Goal: Task Accomplishment & Management: Manage account settings

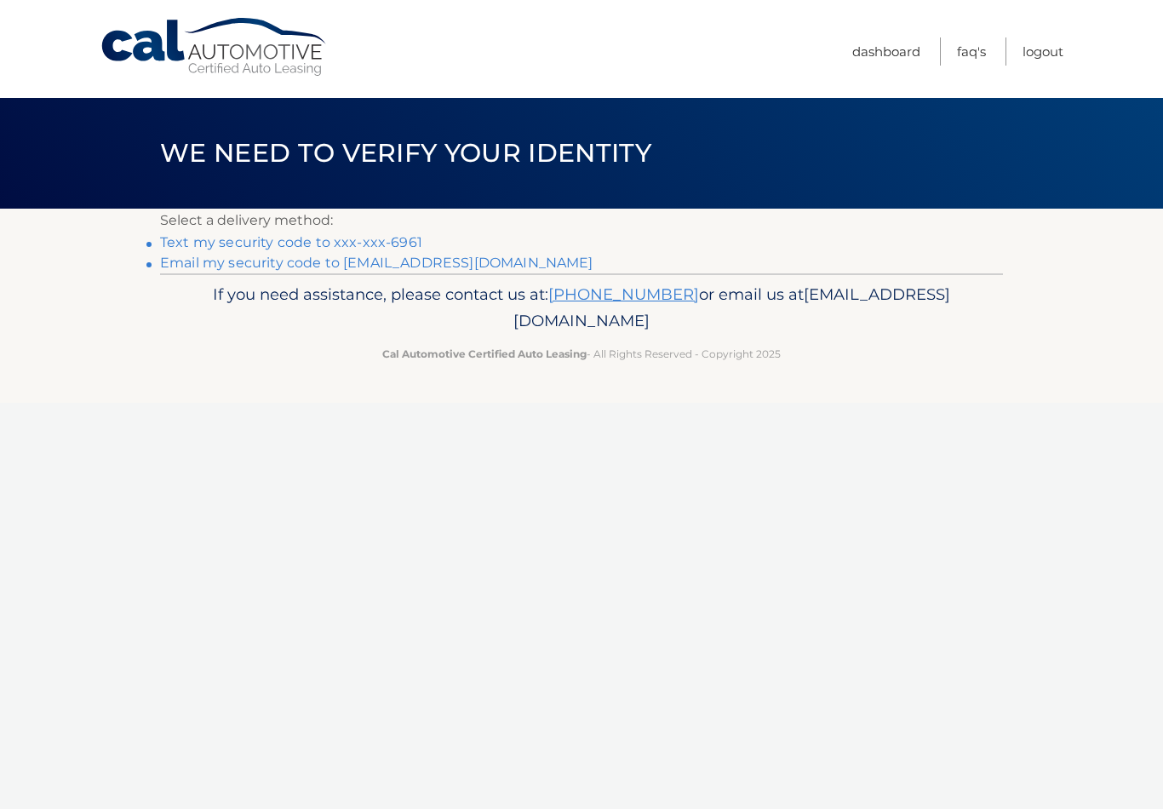
click at [815, 312] on p "If you need assistance, please contact us at: 609-807-3200 or email us at Custo…" at bounding box center [581, 308] width 821 height 54
click at [395, 248] on link "Text my security code to xxx-xxx-6961" at bounding box center [291, 242] width 262 height 16
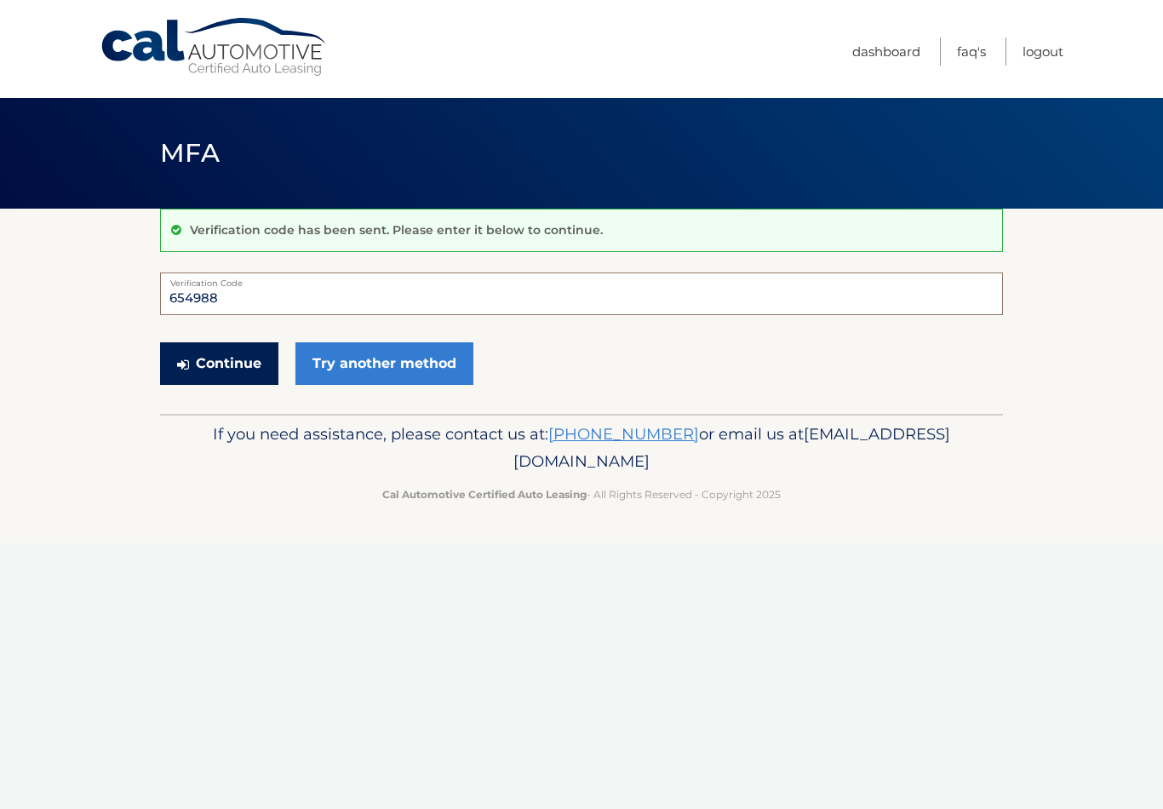
type input "654988"
click at [234, 358] on button "Continue" at bounding box center [219, 363] width 118 height 43
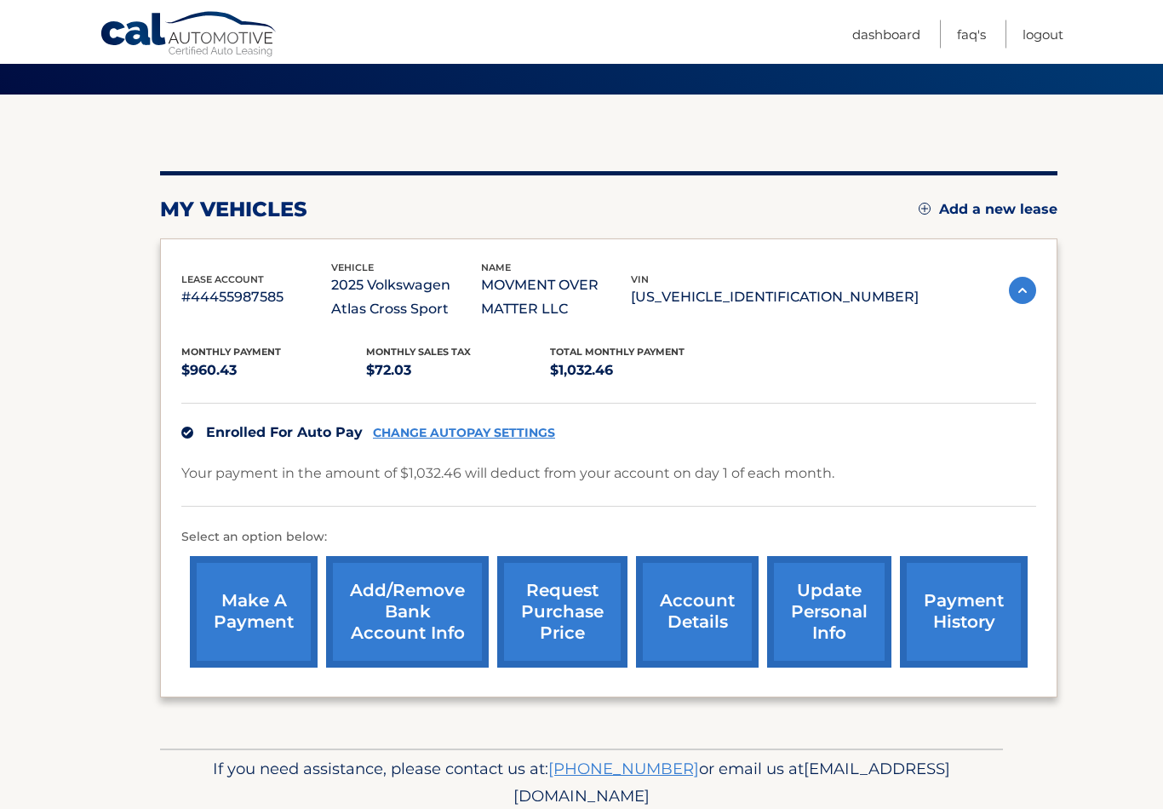
scroll to position [123, 0]
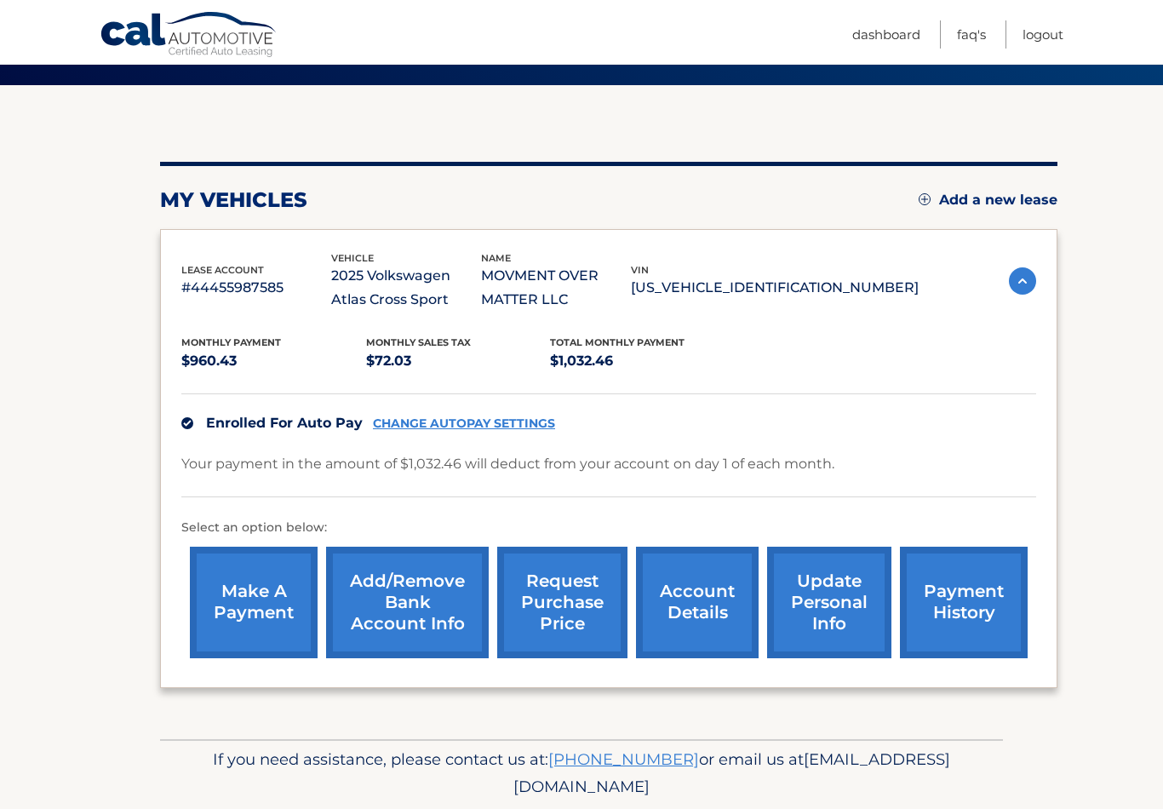
click at [400, 593] on link "Add/Remove bank account info" at bounding box center [407, 603] width 163 height 112
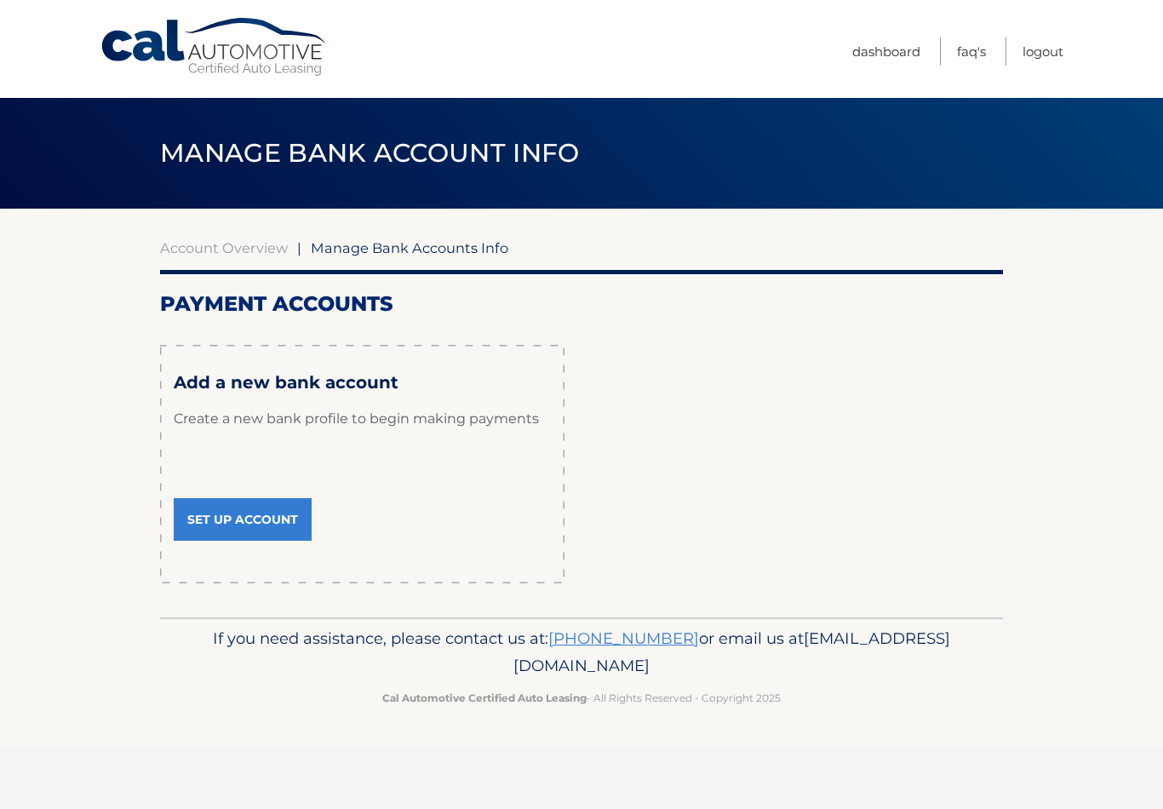
click at [248, 521] on link "Set Up Account" at bounding box center [243, 519] width 138 height 43
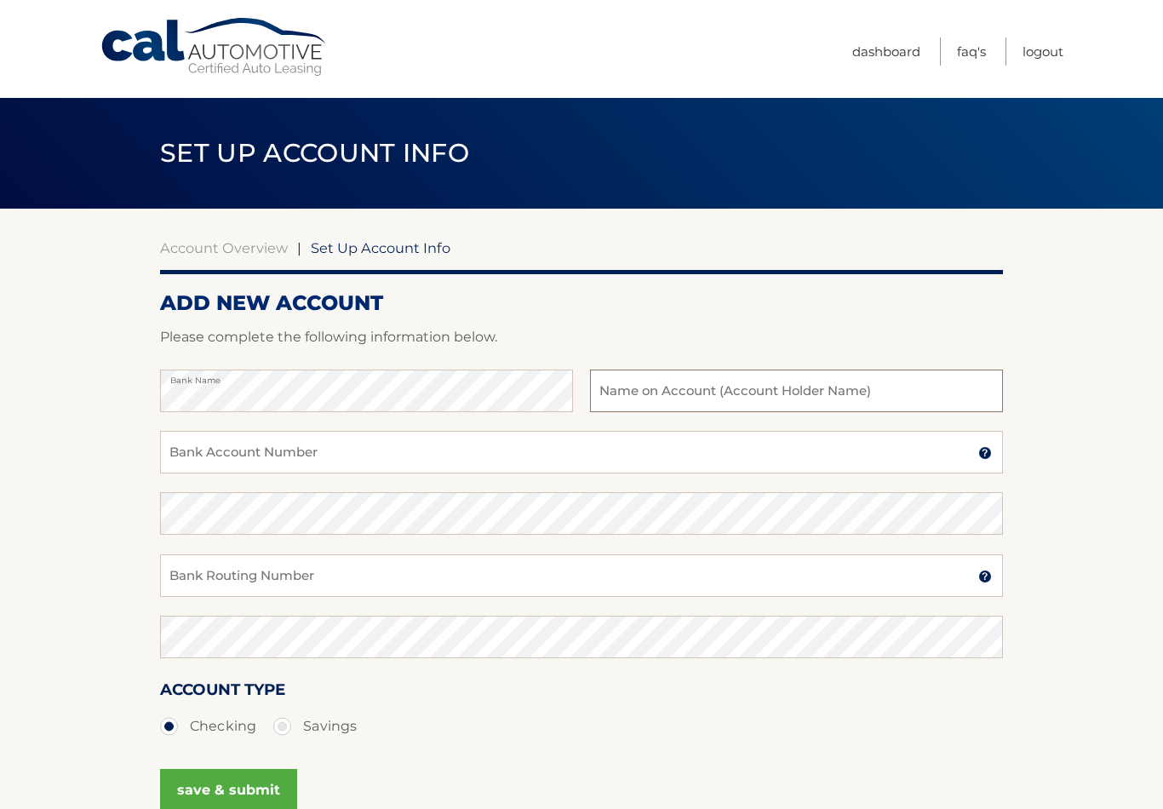
click at [808, 385] on input "text" at bounding box center [796, 391] width 413 height 43
click at [626, 396] on input "Movmet Over Matter" at bounding box center [796, 391] width 413 height 43
type input "Movment Over Matter"
click at [476, 443] on input "Bank Account Number" at bounding box center [581, 452] width 843 height 43
type input "308938775"
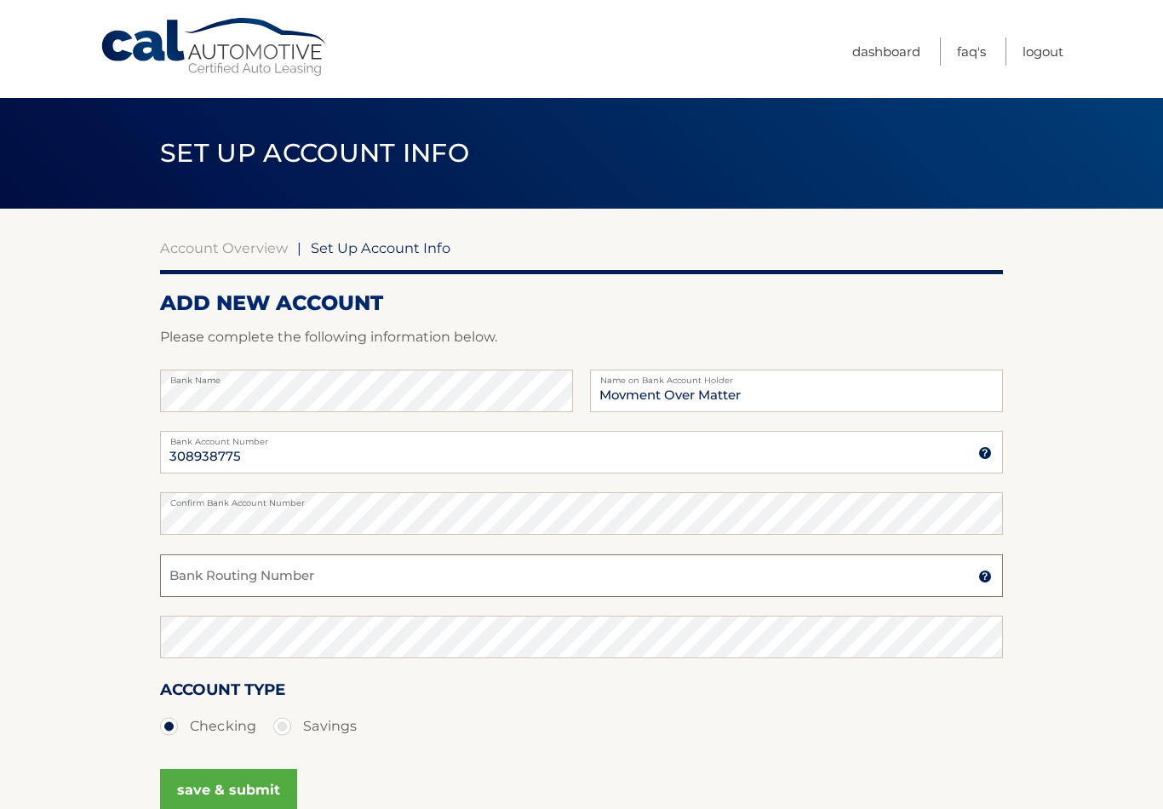
click at [235, 572] on input "Bank Routing Number" at bounding box center [581, 575] width 843 height 43
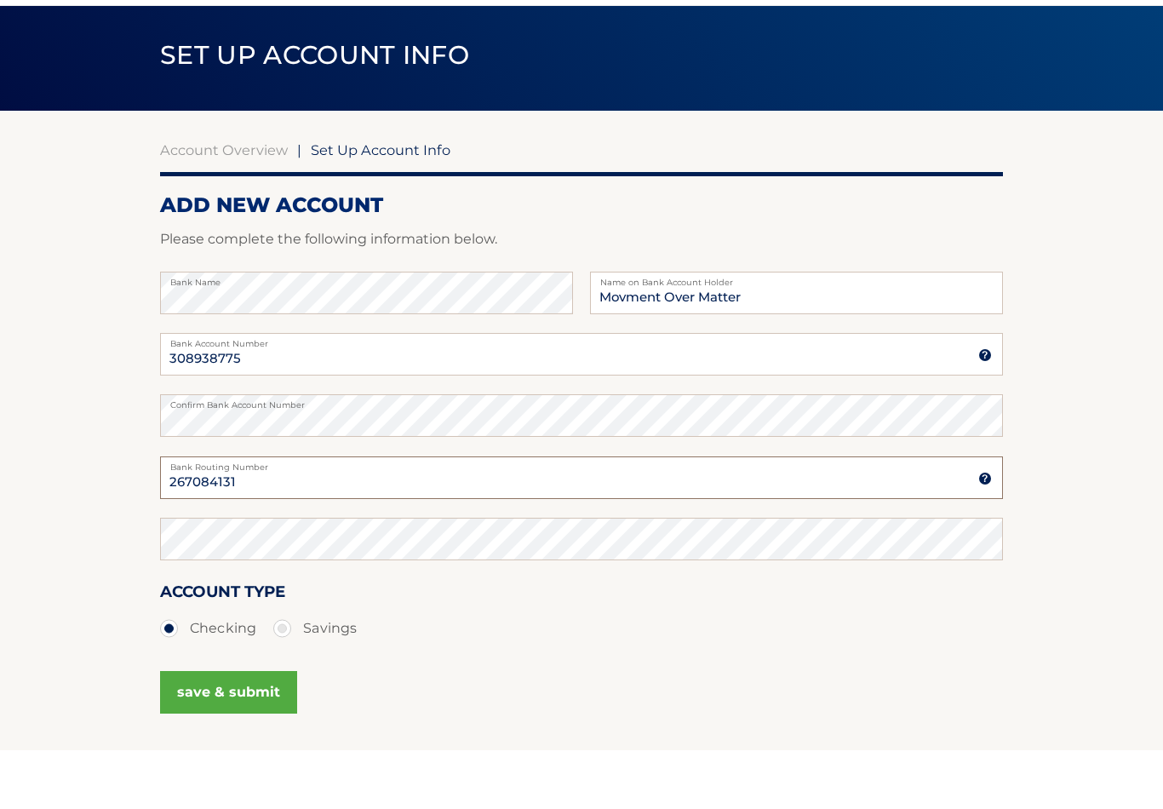
scroll to position [41, 0]
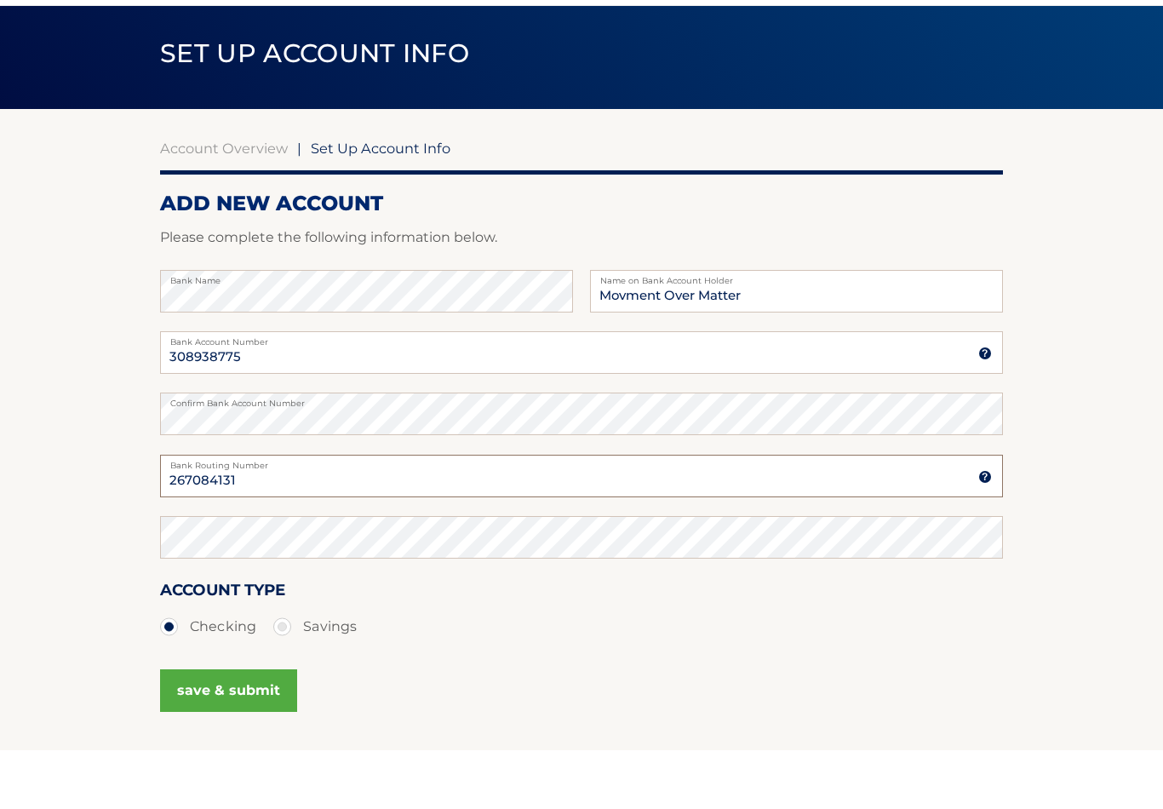
type input "267084131"
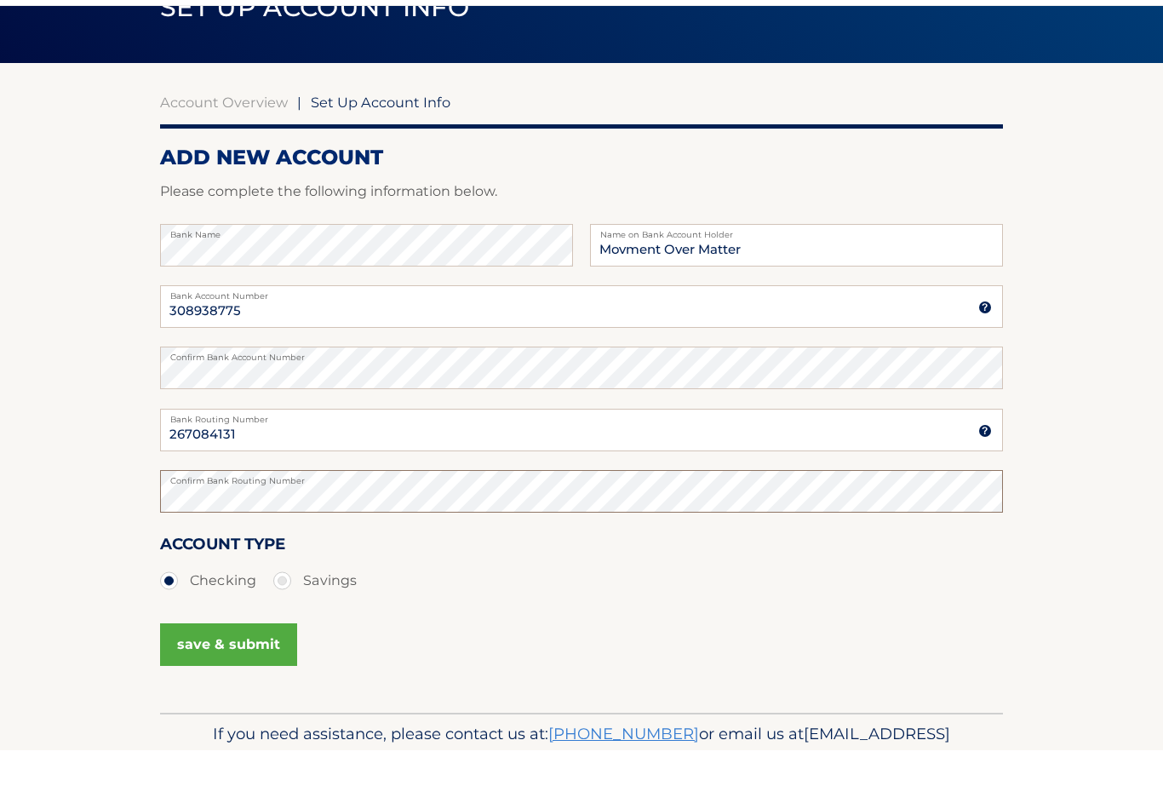
scroll to position [176, 0]
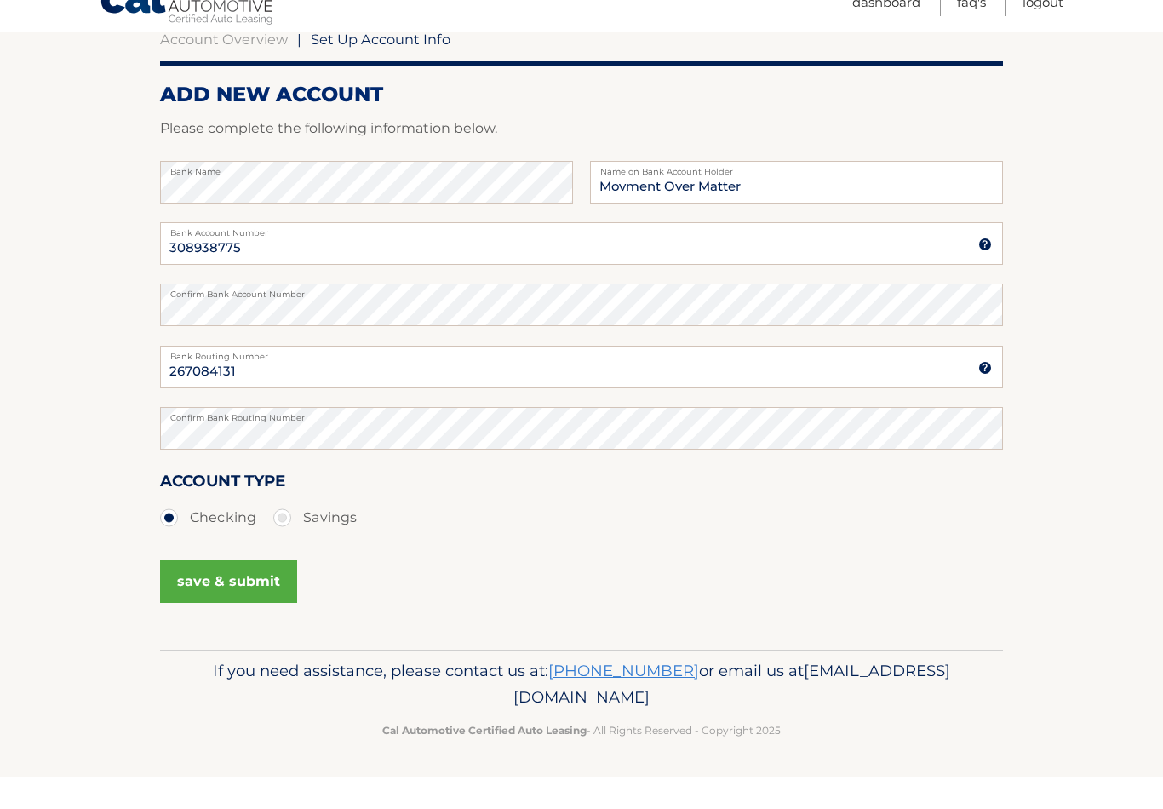
click at [221, 593] on button "save & submit" at bounding box center [228, 614] width 137 height 43
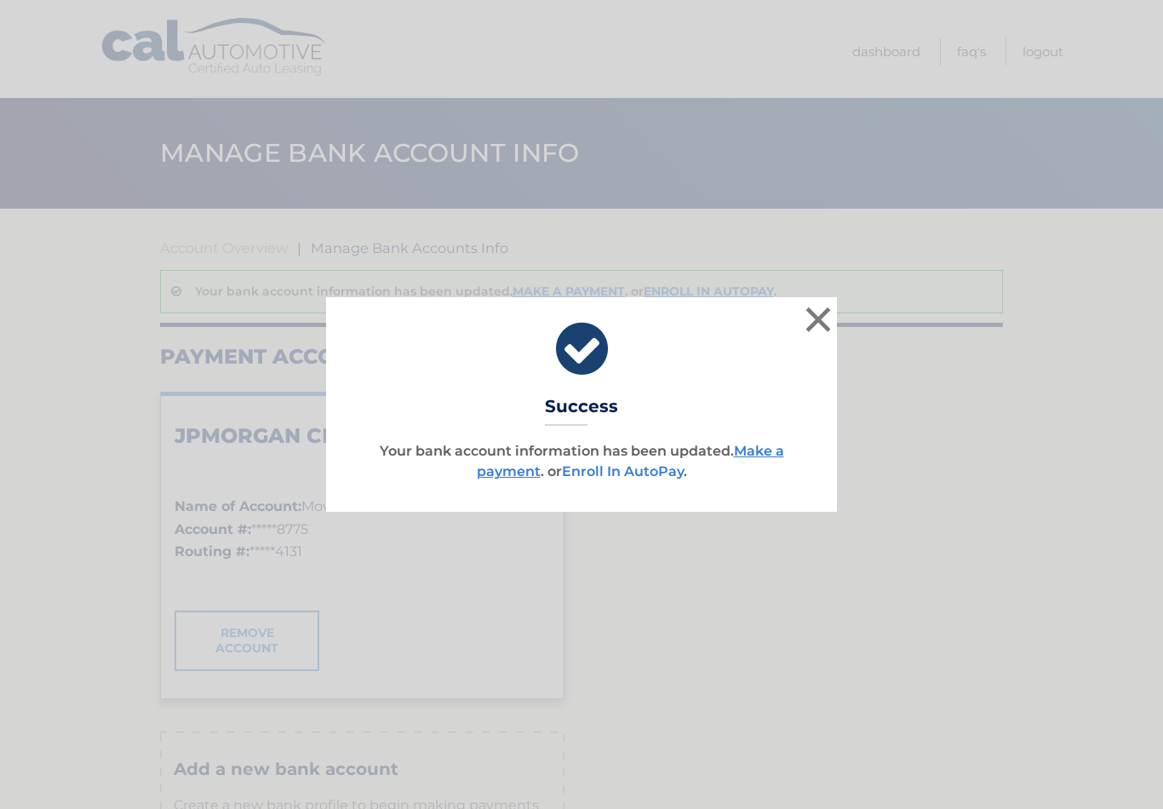
click at [618, 478] on link "Enroll In AutoPay" at bounding box center [623, 471] width 122 height 16
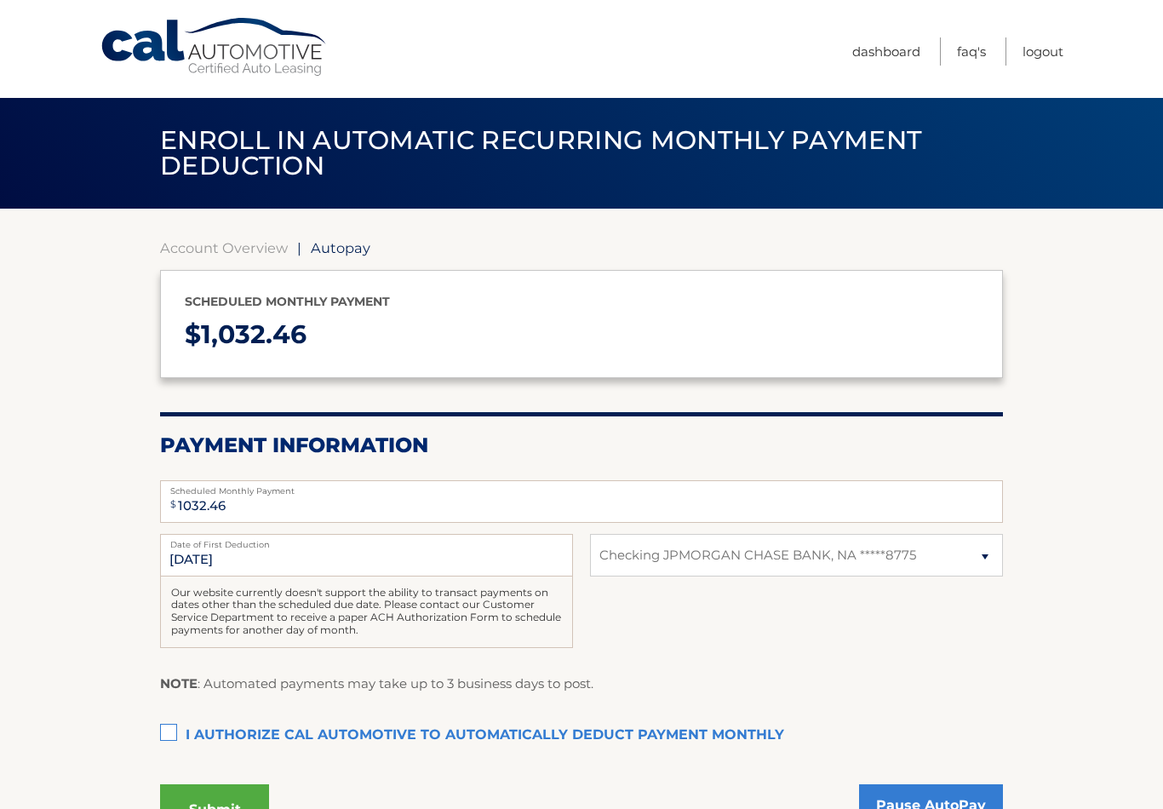
select select "ZmY1MGIxYmQtM2U1Ni00NGQzLWJhNzktM2NlOTk1NzUxMWVm"
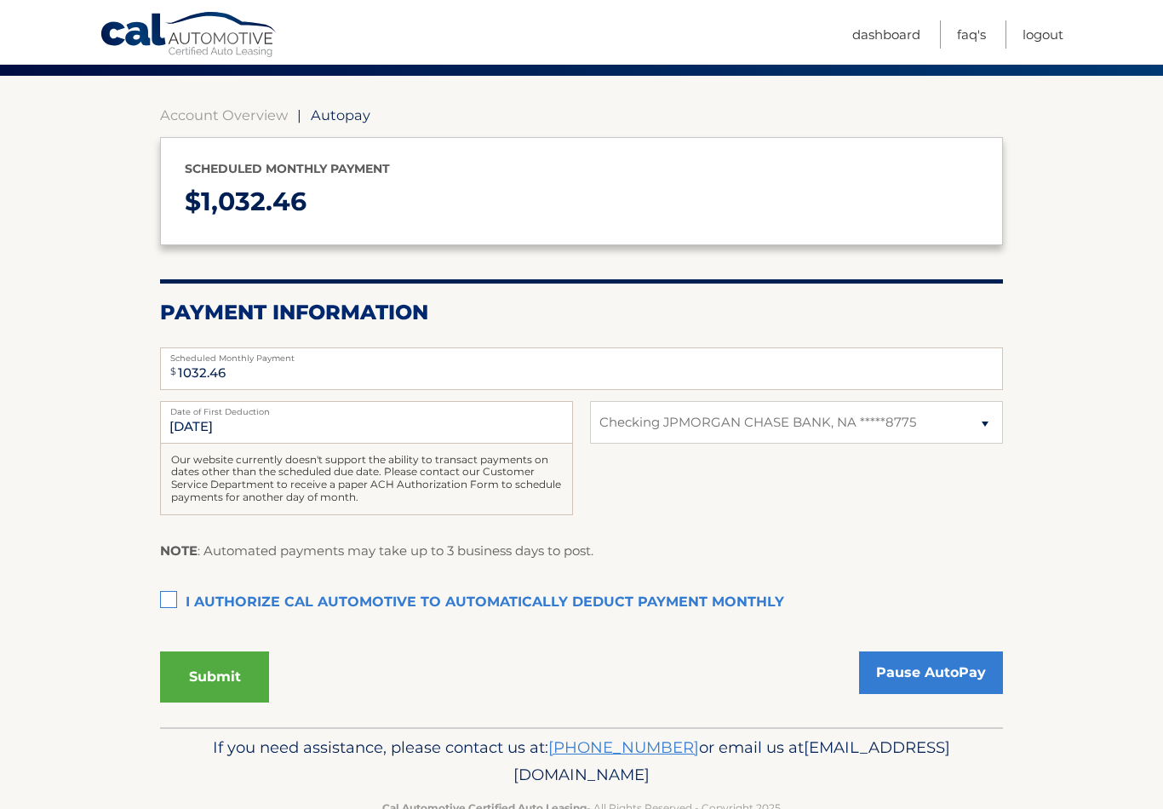
scroll to position [139, 0]
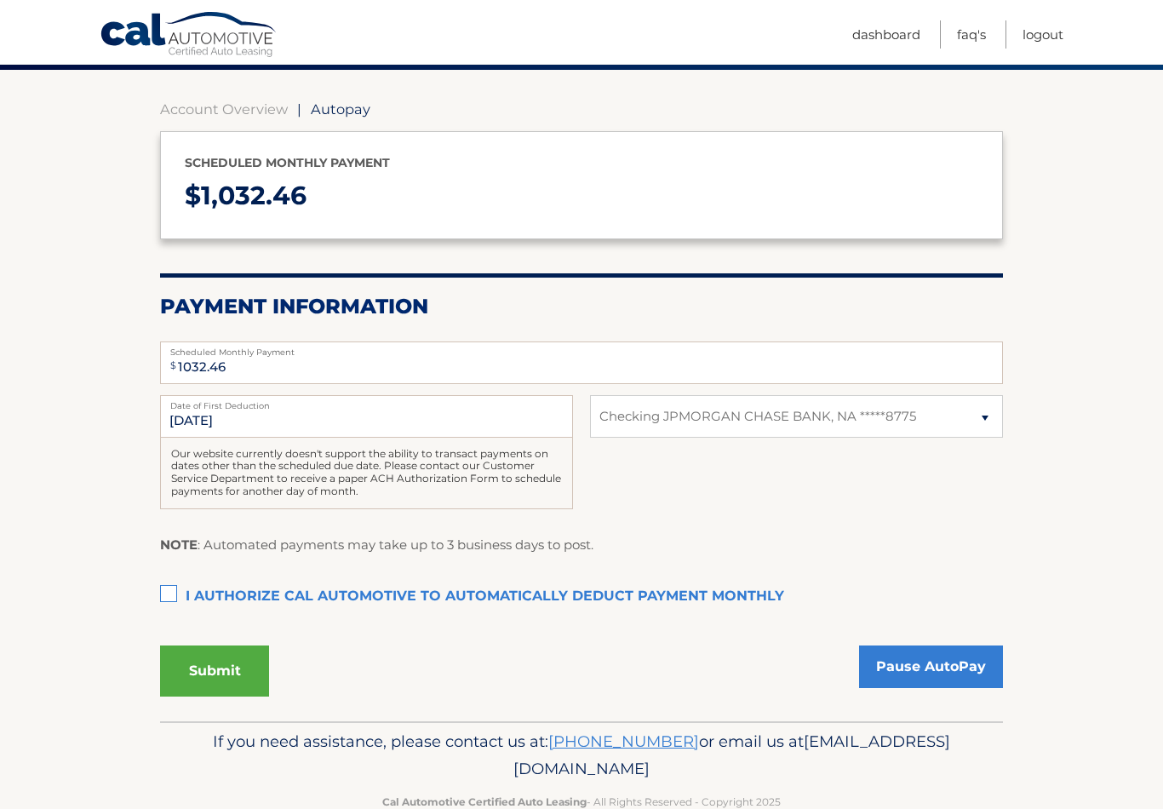
click at [170, 591] on label "I authorize cal automotive to automatically deduct payment monthly This checkbo…" at bounding box center [581, 597] width 843 height 34
click at [0, 0] on input "I authorize cal automotive to automatically deduct payment monthly This checkbo…" at bounding box center [0, 0] width 0 height 0
click at [207, 670] on button "Submit" at bounding box center [214, 670] width 109 height 51
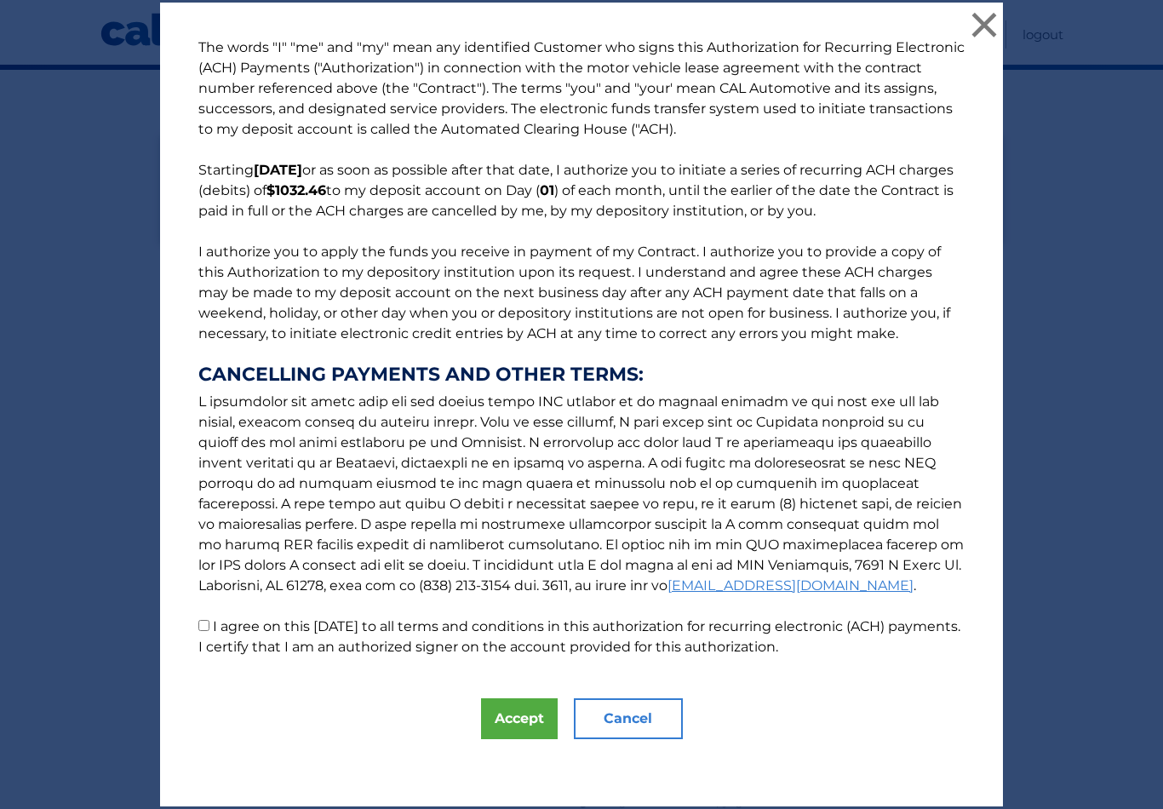
click at [205, 631] on input "I agree on this [DATE] to all terms and conditions in this authorization for re…" at bounding box center [203, 625] width 11 height 11
checkbox input "true"
click at [538, 739] on button "Accept" at bounding box center [519, 718] width 77 height 41
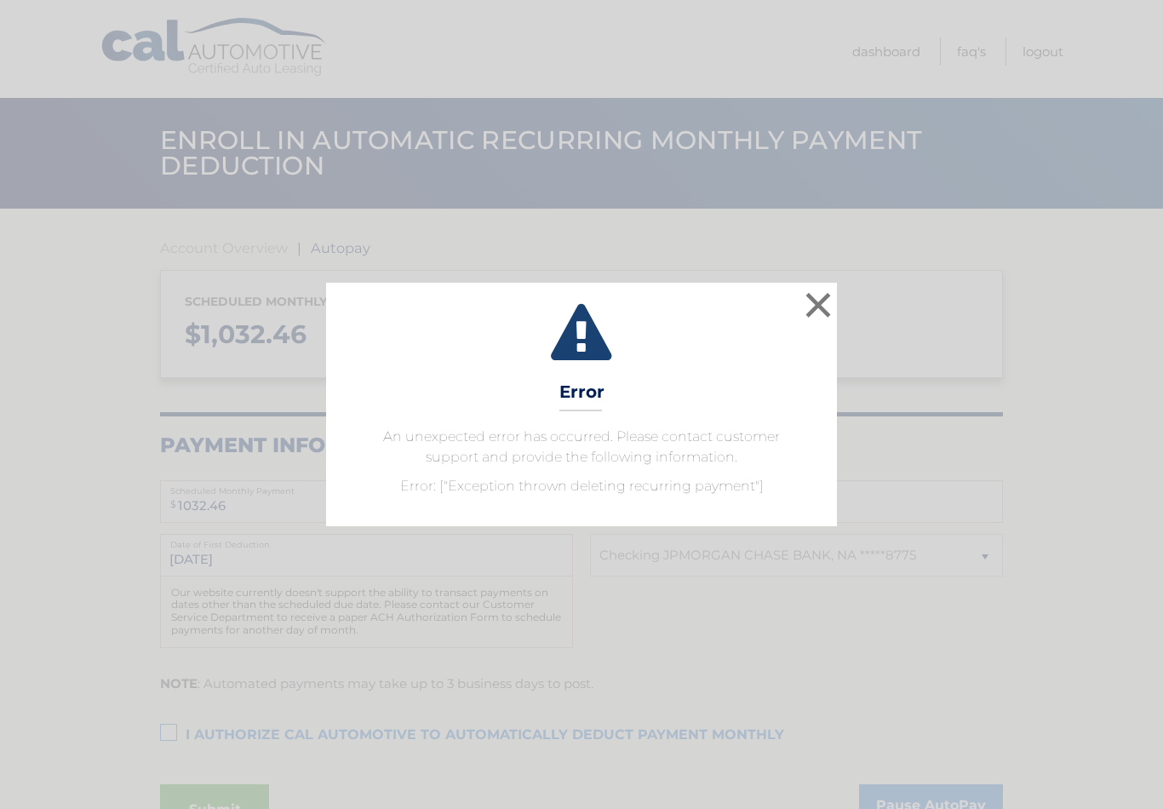
select select "ZmY1MGIxYmQtM2U1Ni00NGQzLWJhNzktM2NlOTk1NzUxMWVm"
click at [829, 302] on button "×" at bounding box center [818, 305] width 34 height 34
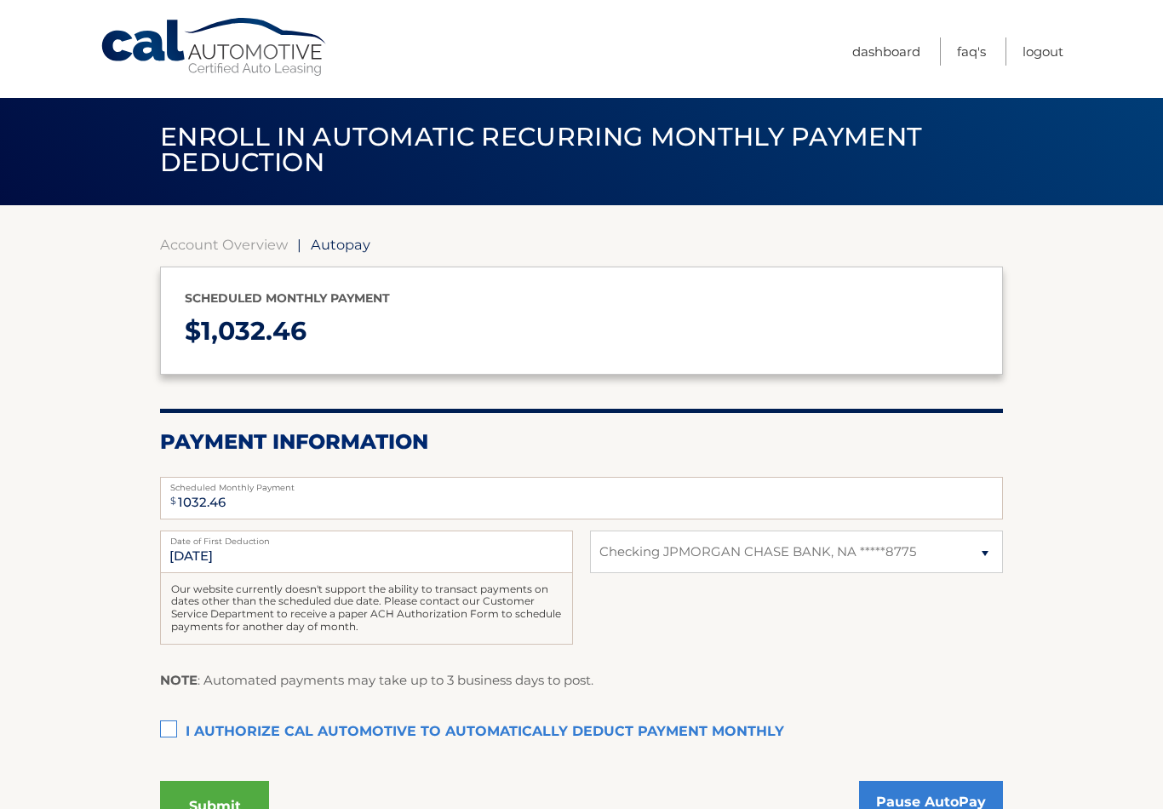
scroll to position [3, 0]
click at [979, 558] on select "Select Bank Account Checking JPMORGAN CHASE BANK, NA *****8775" at bounding box center [796, 552] width 413 height 43
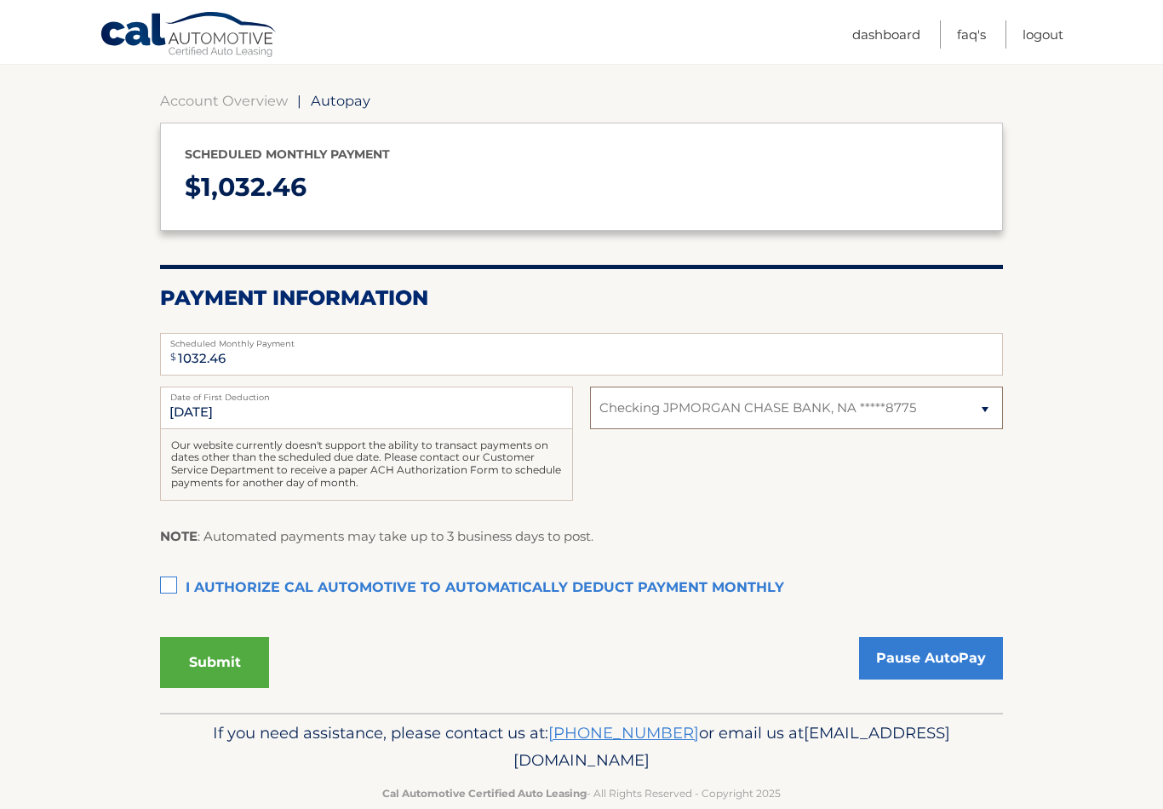
scroll to position [148, 0]
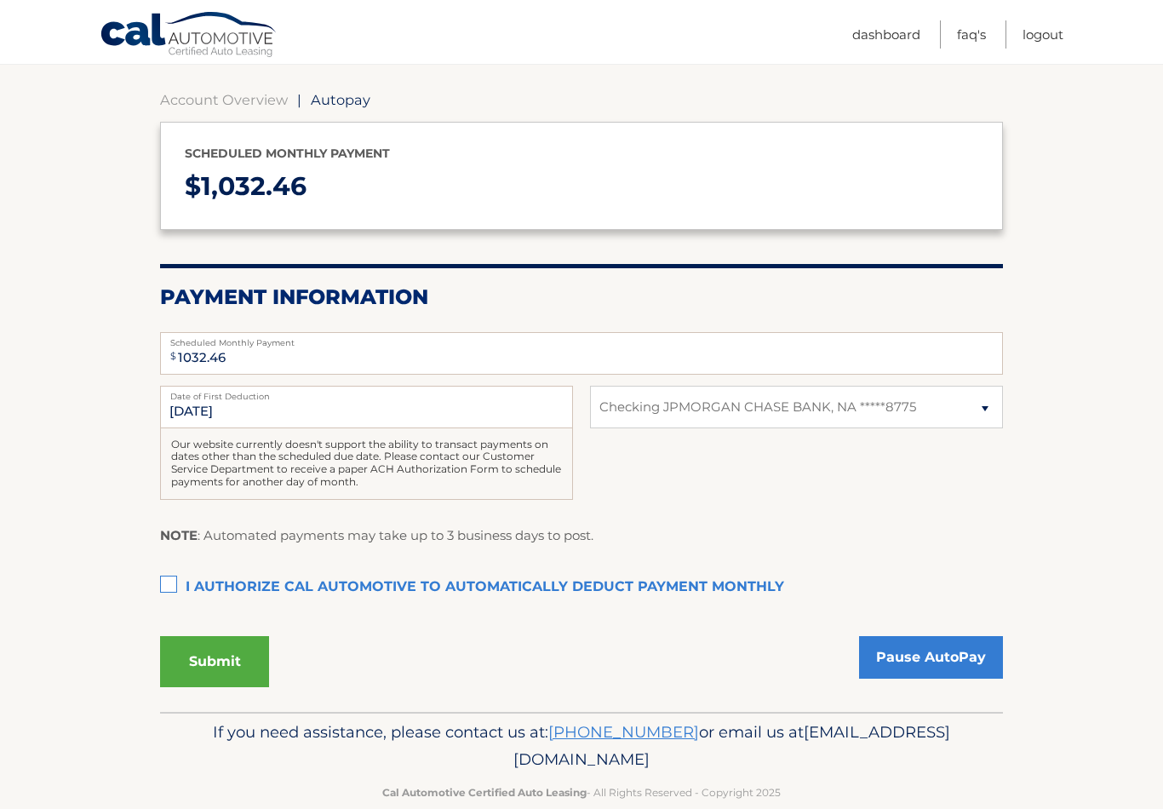
click at [176, 582] on label "I authorize cal automotive to automatically deduct payment monthly This checkbo…" at bounding box center [581, 587] width 843 height 34
click at [0, 0] on input "I authorize cal automotive to automatically deduct payment monthly This checkbo…" at bounding box center [0, 0] width 0 height 0
click at [234, 664] on button "Submit" at bounding box center [214, 661] width 109 height 51
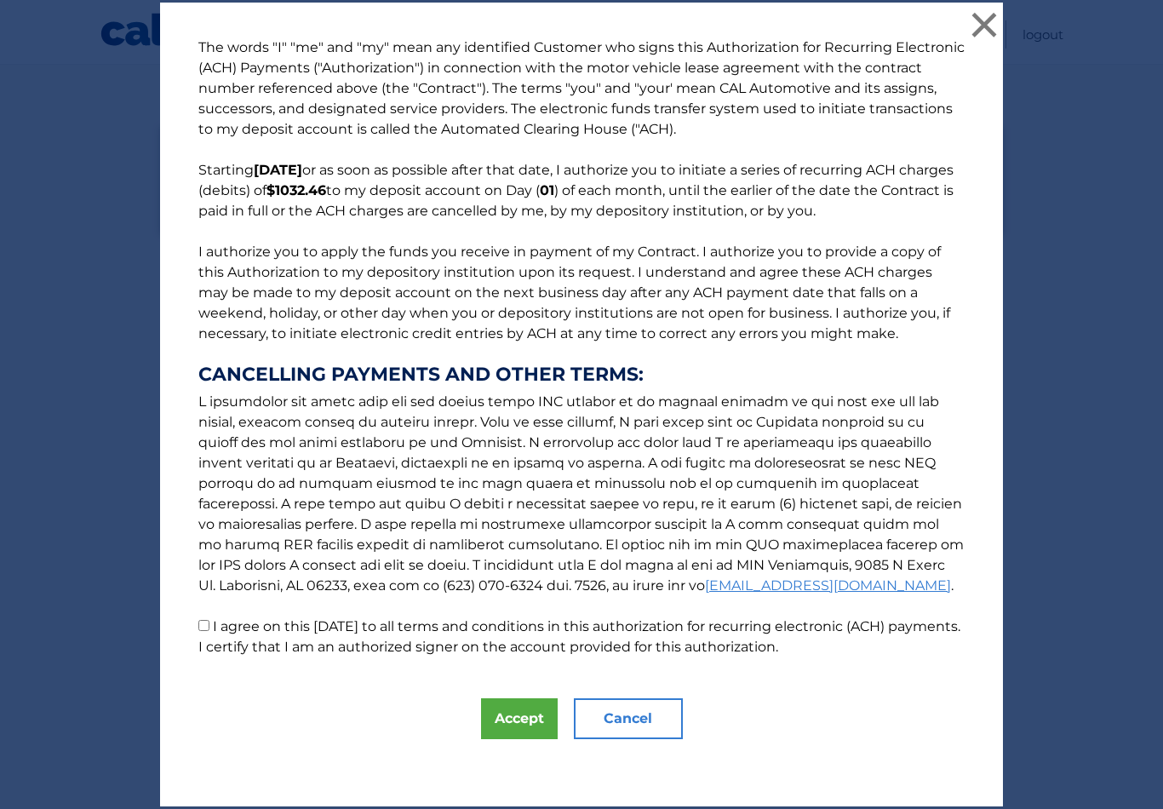
click at [205, 631] on input "I agree on this 09/05/2025 to all terms and conditions in this authorization fo…" at bounding box center [203, 625] width 11 height 11
checkbox input "true"
click at [519, 735] on button "Accept" at bounding box center [519, 718] width 77 height 41
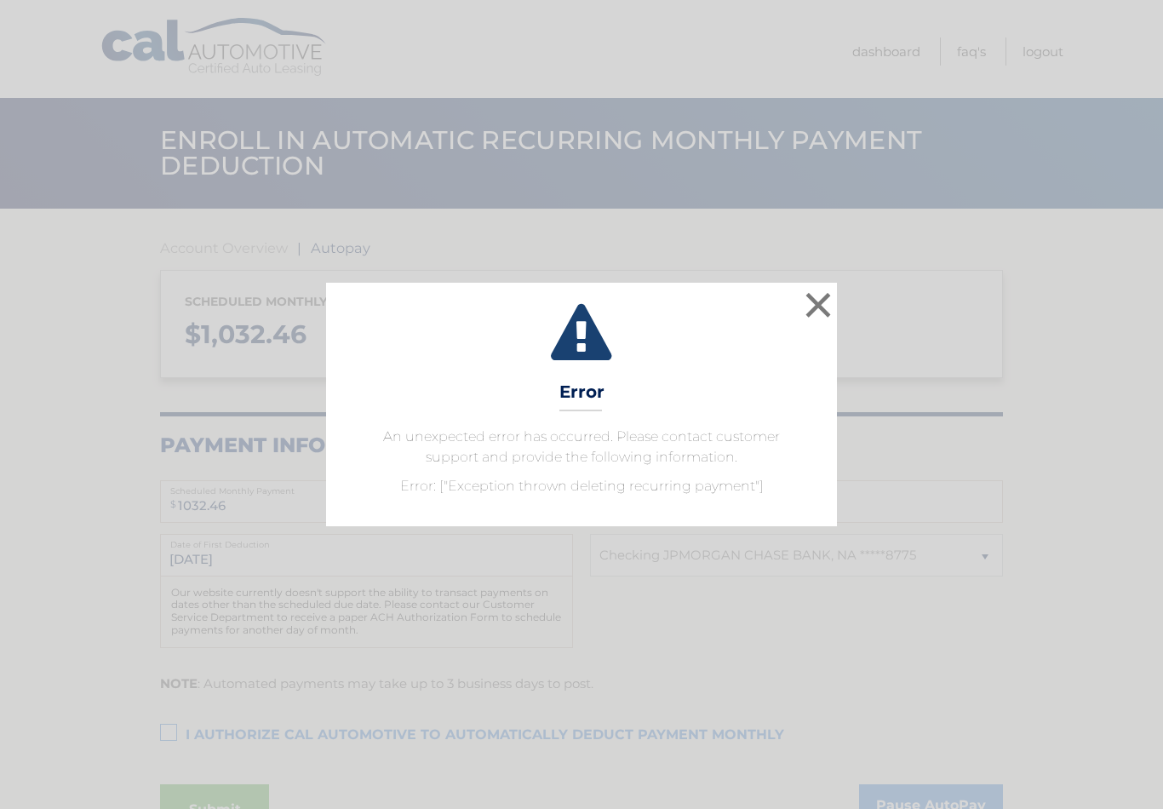
select select "ZmY1MGIxYmQtM2U1Ni00NGQzLWJhNzktM2NlOTk1NzUxMWVm"
click at [815, 291] on button "×" at bounding box center [818, 305] width 34 height 34
